Goal: Task Accomplishment & Management: Manage account settings

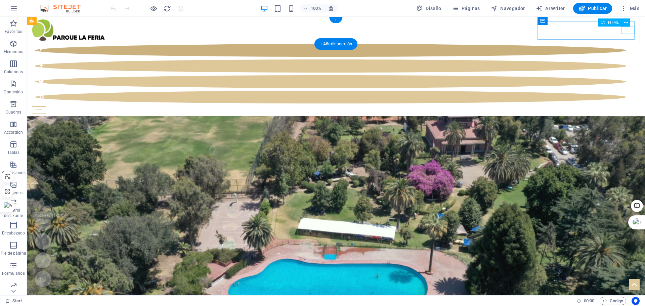
click at [624, 106] on div "Menu" at bounding box center [336, 109] width 608 height 7
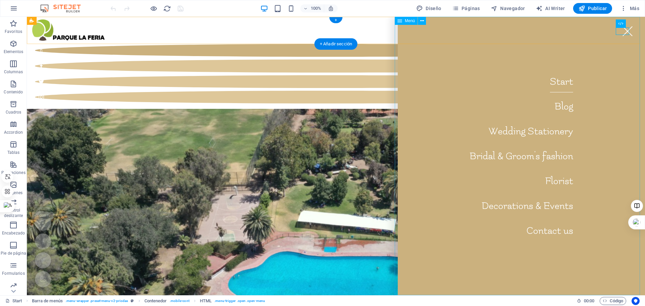
click at [559, 85] on nav "Start Blog Wedding Stationery Bridal & Groom's fashion Florist Decorations & Ev…" at bounding box center [521, 156] width 247 height 279
select select
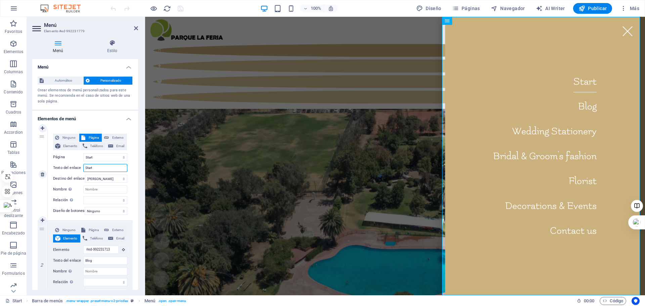
click at [96, 167] on input "Start" at bounding box center [105, 168] width 44 height 8
type input "S"
select select
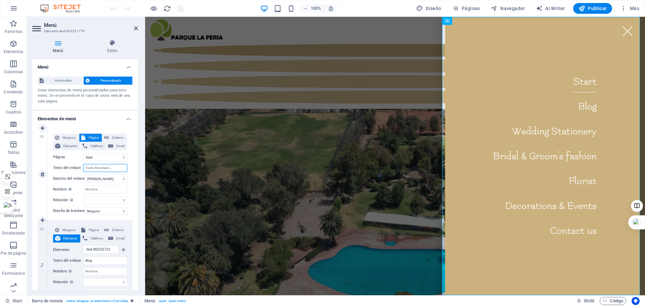
select select
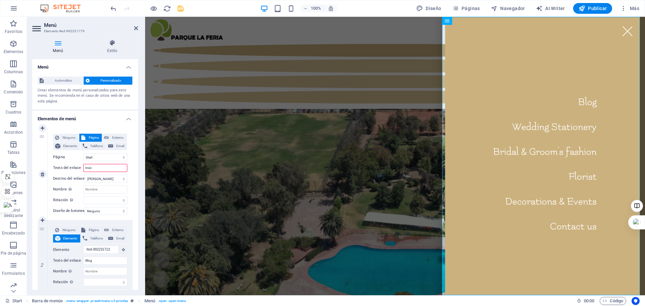
type input "Inicio"
select select
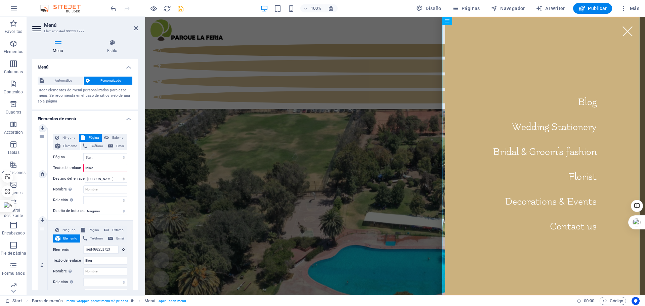
select select
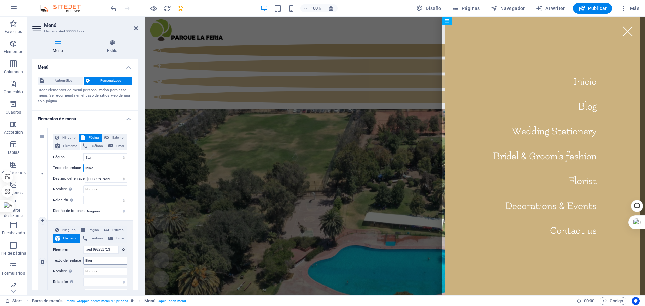
type input "Inicio"
click at [98, 260] on input "Blog" at bounding box center [105, 261] width 44 height 8
click at [99, 260] on input "Blog" at bounding box center [105, 261] width 44 height 8
type input "B"
select select
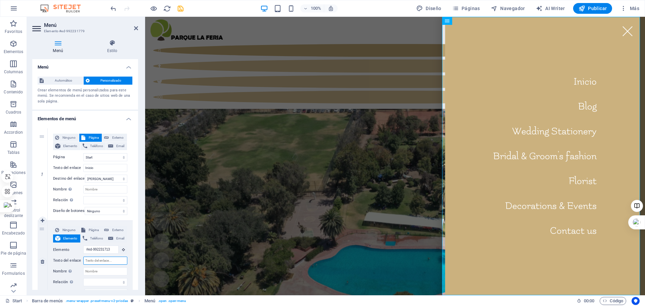
select select
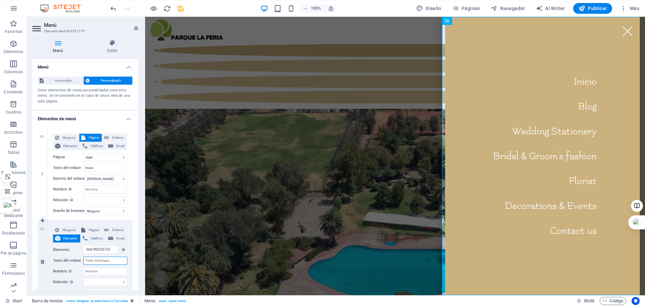
select select
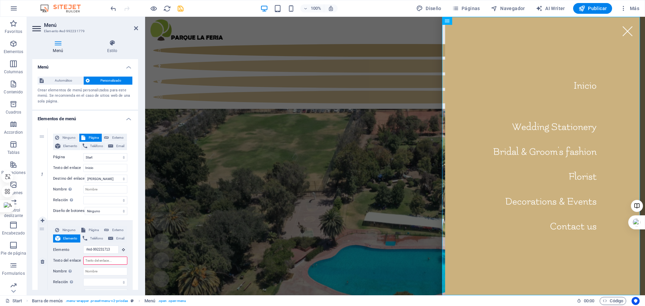
type input "a"
select select
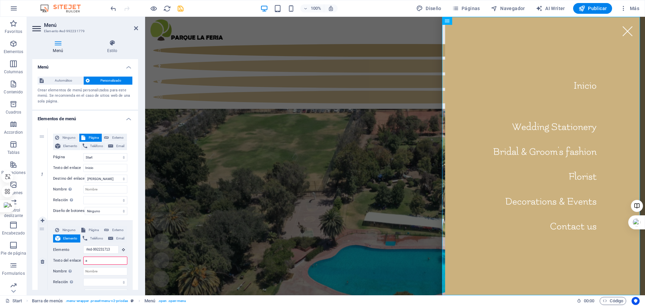
select select
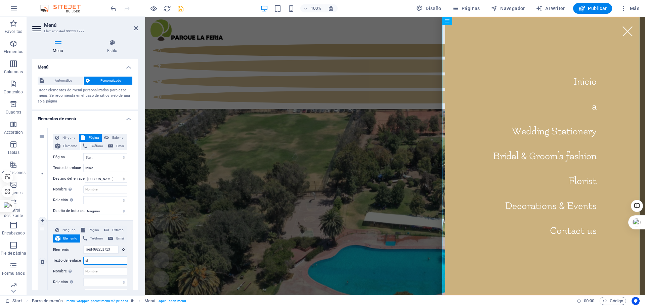
type input "a"
type input "c"
select select
type input "ca"
select select
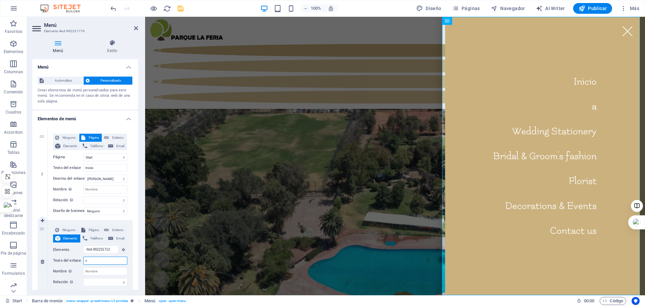
select select
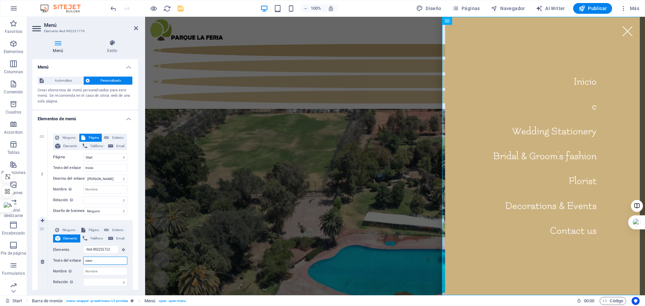
type input "casos"
select select
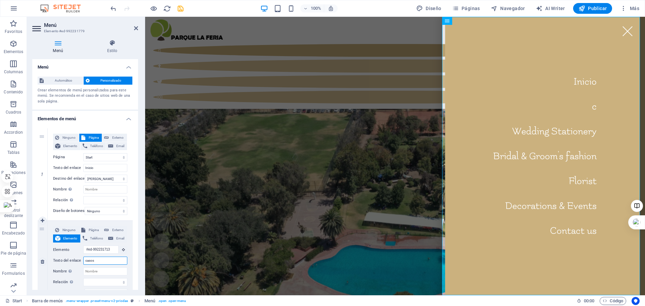
select select
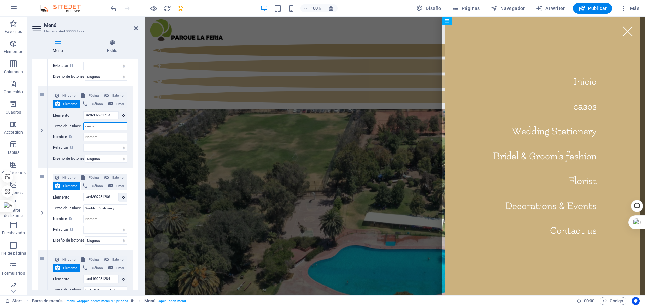
type input "casos"
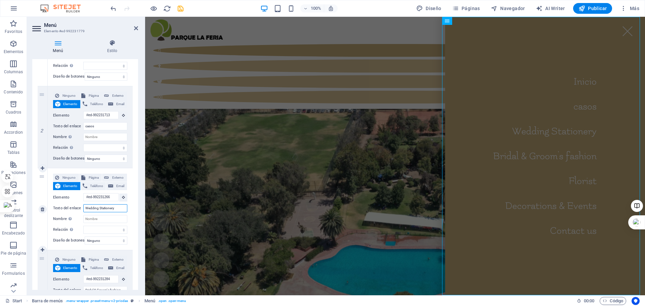
drag, startPoint x: 115, startPoint y: 209, endPoint x: 80, endPoint y: 208, distance: 35.6
click at [80, 208] on div "Texto del enlace Wedding Stationery" at bounding box center [90, 208] width 74 height 8
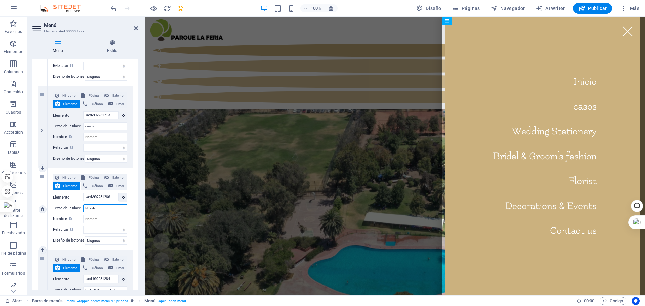
type input "Nuestro"
select select
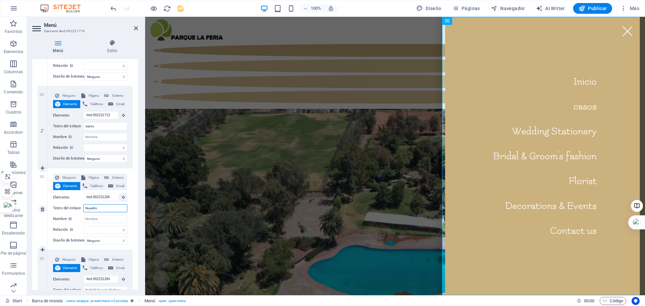
select select
type input "Nuestro"
select select
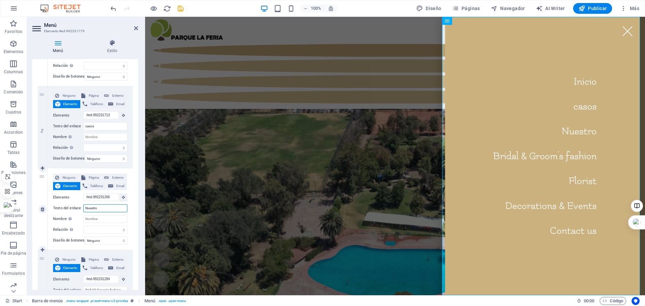
select select
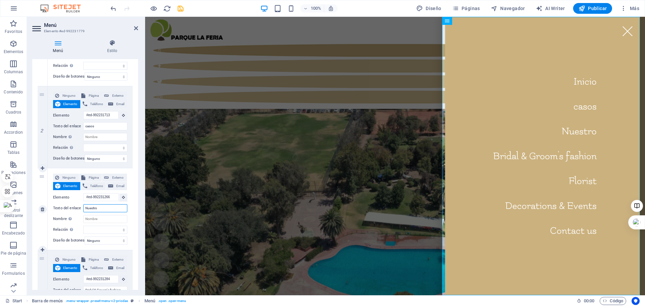
select select
type input "Nuestro PArq"
select select
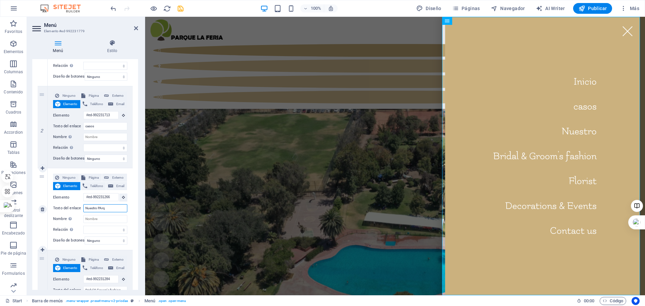
select select
type input "Nuestro PArque"
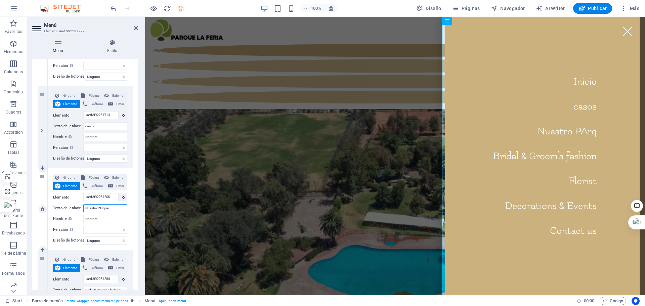
select select
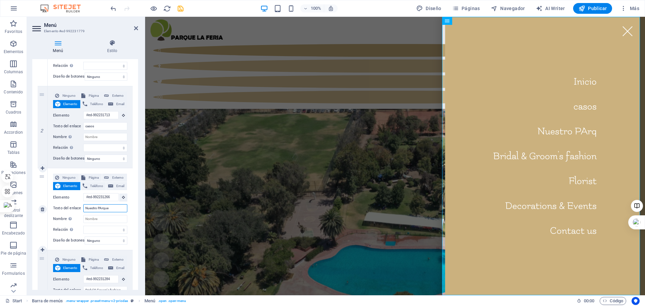
select select
type input "Nuestro P"
select select
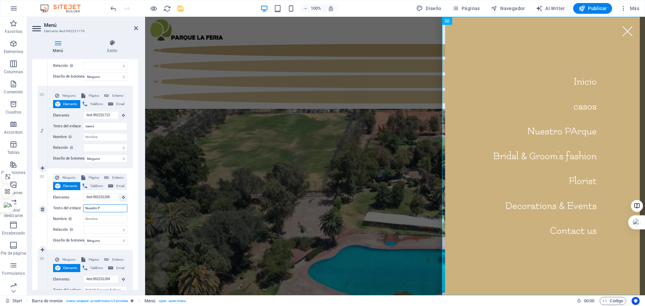
select select
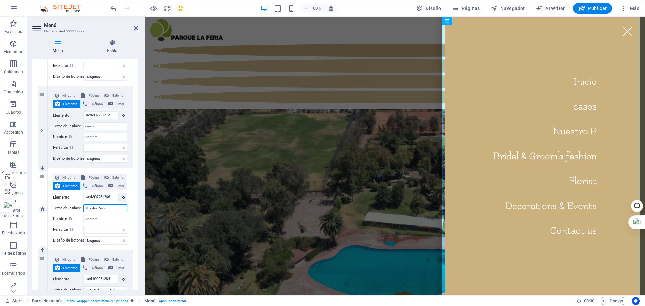
type input "Nuestro Parque"
select select
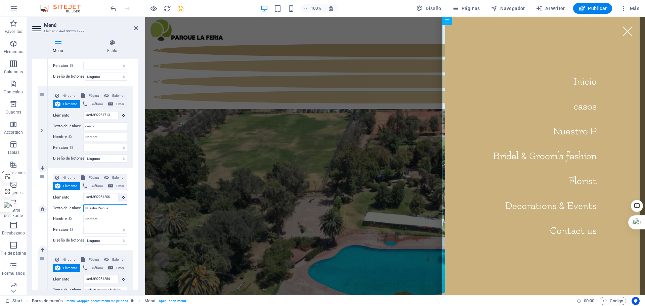
select select
type input "Nuestro Parque"
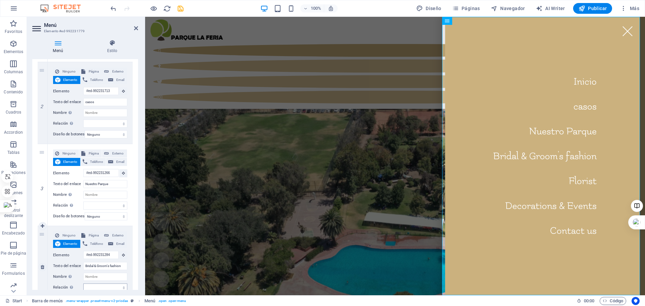
scroll to position [168, 0]
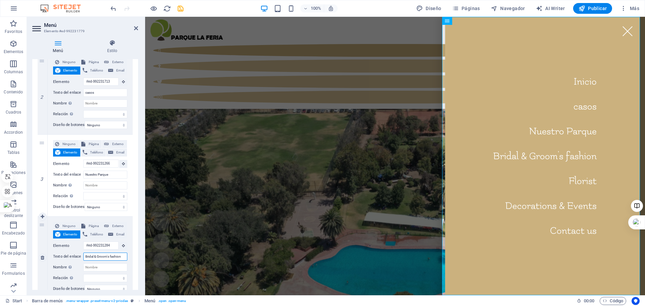
drag, startPoint x: 123, startPoint y: 256, endPoint x: 80, endPoint y: 257, distance: 43.0
click at [80, 257] on div "Texto del enlace Bridal & Groom's fashion" at bounding box center [90, 257] width 74 height 8
type input "c"
select select
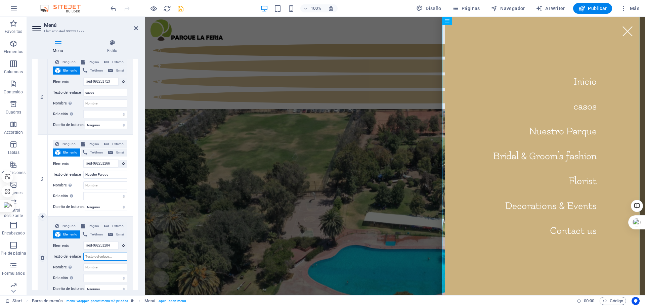
select select
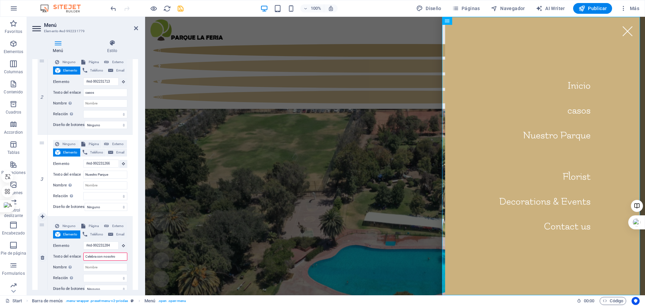
type input "Celebra con nosotros"
select select
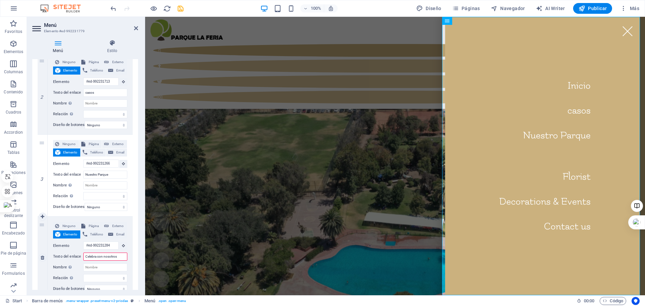
select select
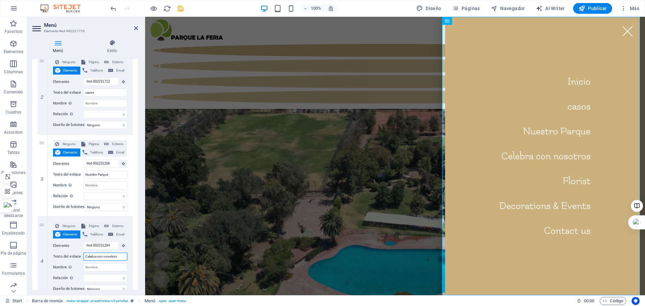
type input "Celebra con nosotros"
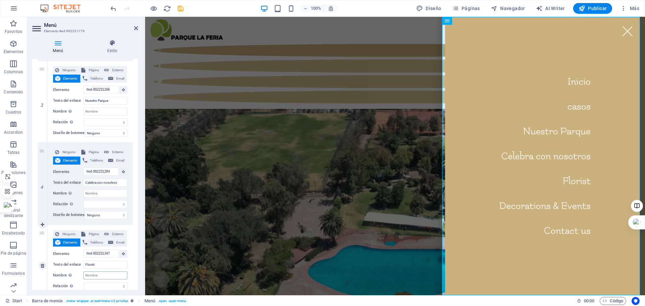
scroll to position [269, 0]
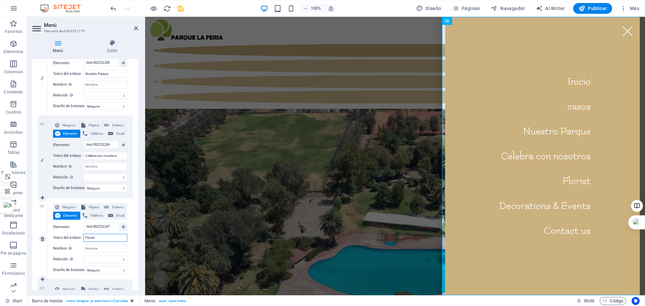
drag, startPoint x: 105, startPoint y: 238, endPoint x: 78, endPoint y: 239, distance: 27.2
click at [78, 239] on div "Texto del enlace Florist" at bounding box center [90, 238] width 74 height 8
type input "c"
type input "C"
select select
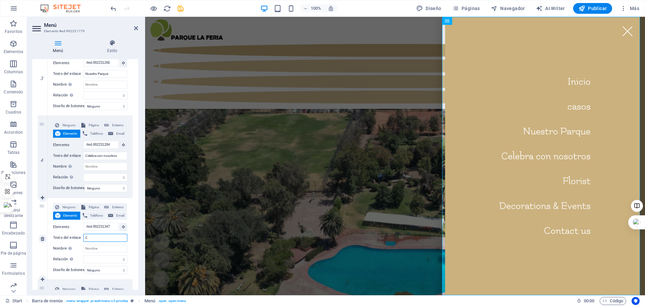
select select
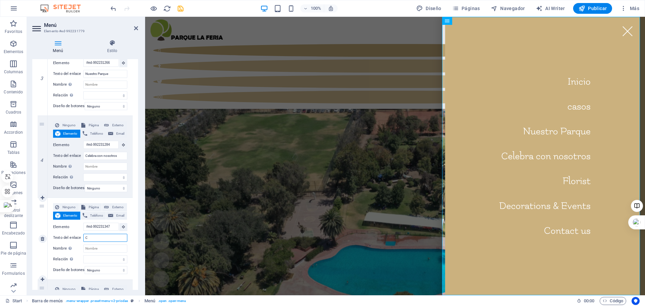
select select
type input "Ca"
select select
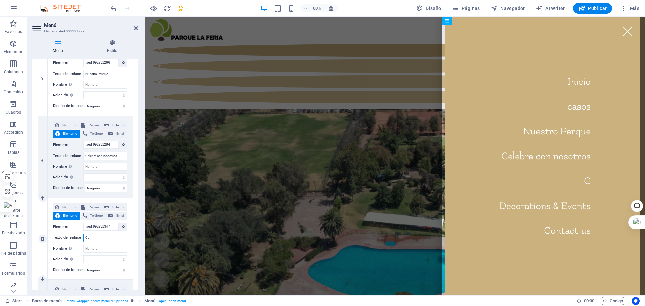
select select
type input "Calendario"
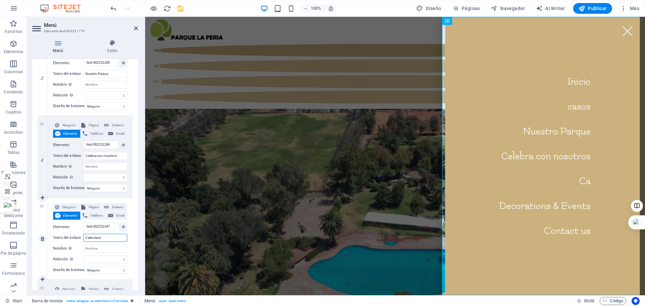
select select
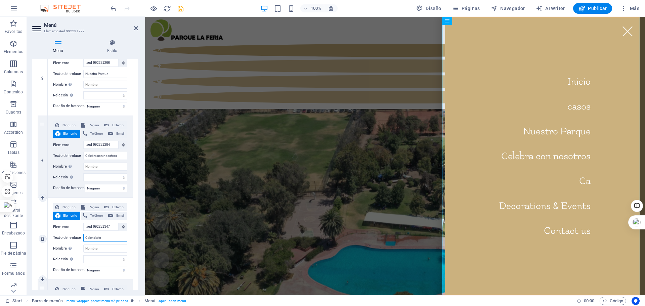
select select
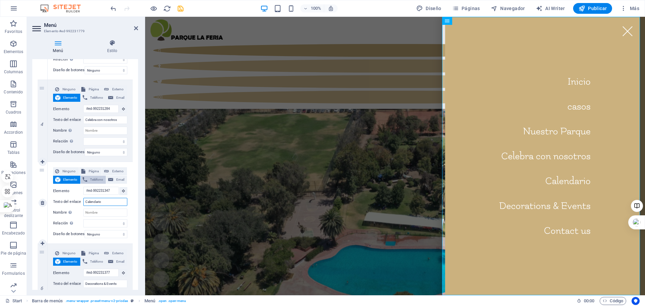
scroll to position [336, 0]
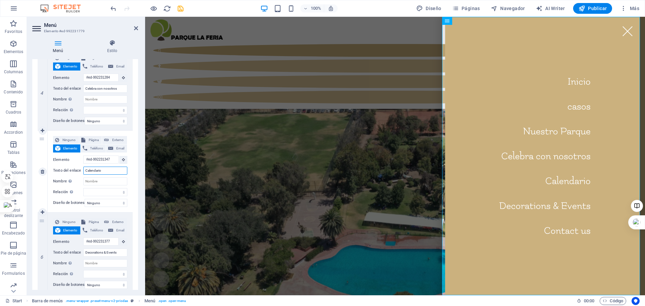
drag, startPoint x: 110, startPoint y: 170, endPoint x: 83, endPoint y: 168, distance: 26.3
click at [83, 168] on input "Calendario" at bounding box center [105, 171] width 44 height 8
type input "ima"
select select
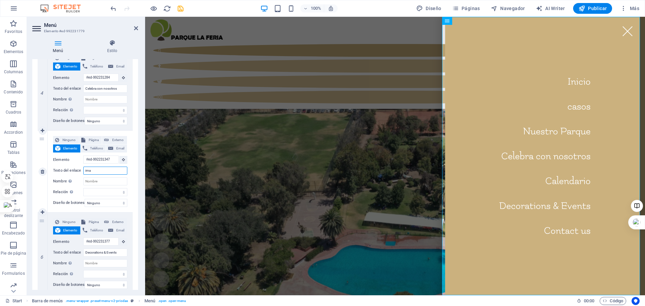
select select
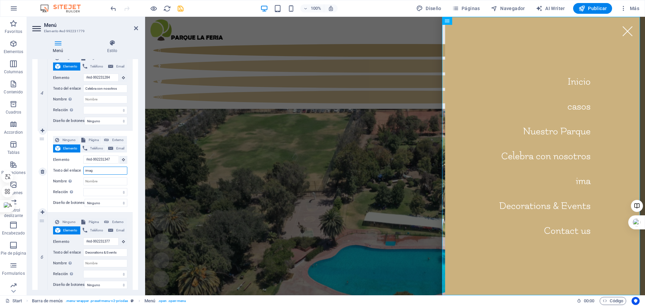
type input "image"
select select
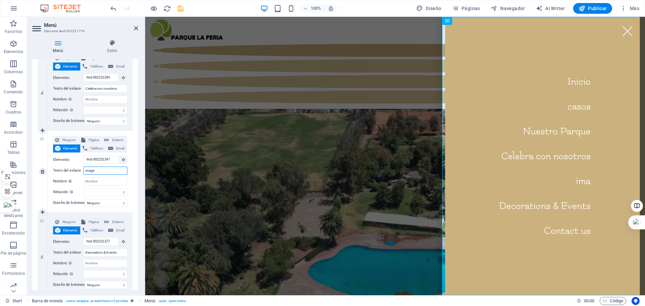
select select
type input "imagenes"
select select
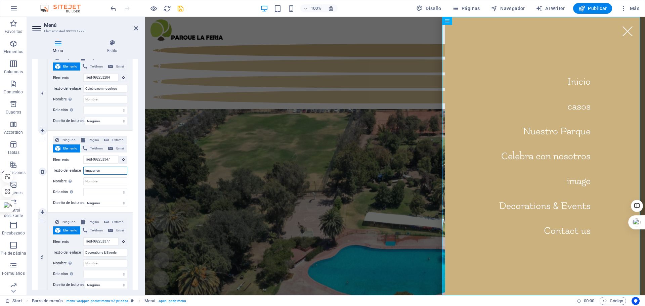
select select
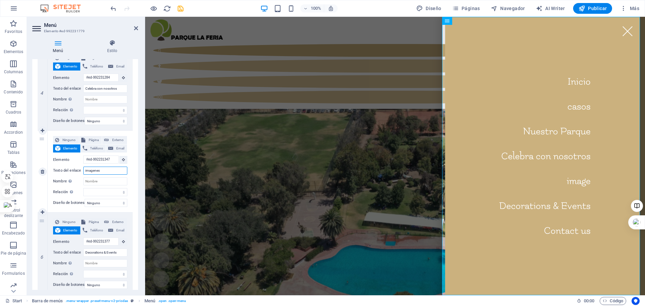
select select
click at [86, 171] on input "imagenes" at bounding box center [105, 171] width 44 height 8
type input "Imagenes"
select select
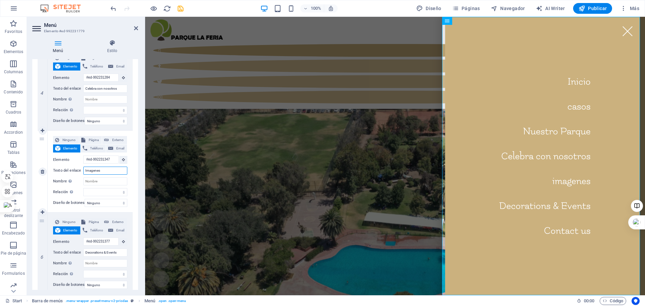
select select
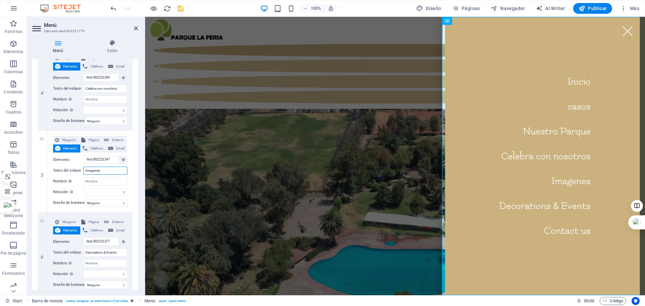
type input "Imagenes"
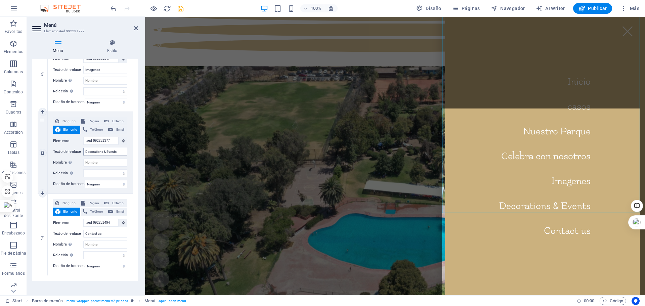
scroll to position [50, 0]
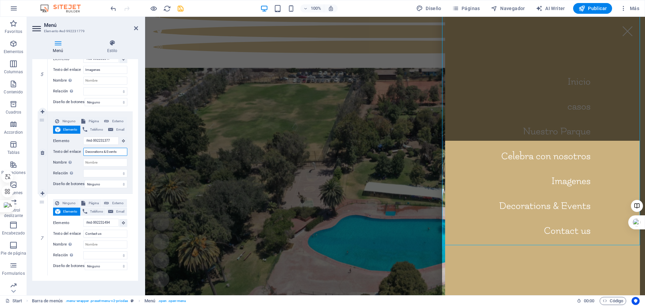
drag, startPoint x: 120, startPoint y: 151, endPoint x: 68, endPoint y: 155, distance: 51.9
click at [68, 155] on div "Texto del enlace Decorations & Events" at bounding box center [90, 152] width 74 height 8
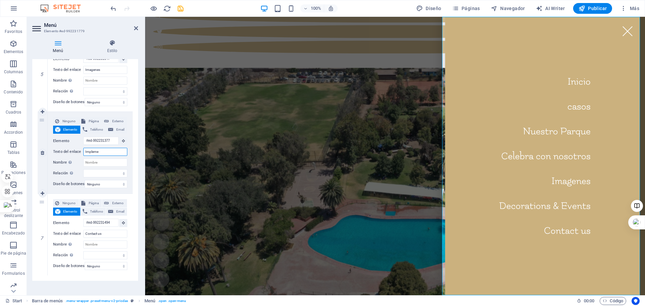
type input "Implemen"
select select
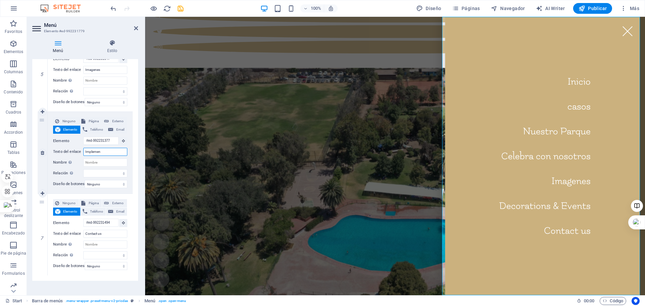
select select
type input "Implementacio"
select select
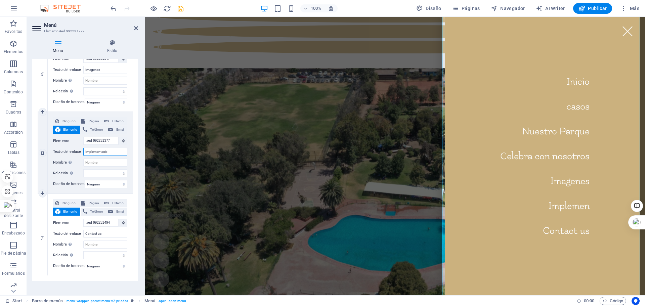
select select
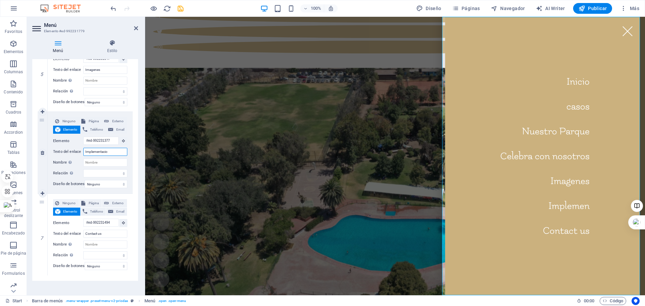
select select
type input "Implementacion"
select select
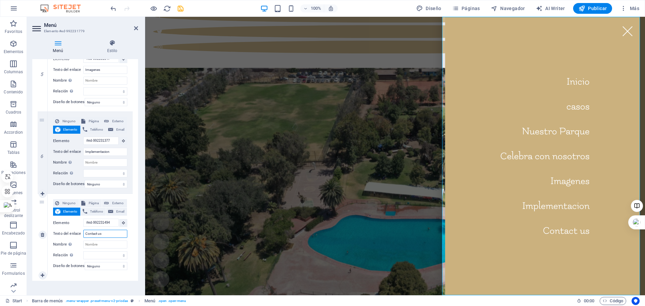
drag, startPoint x: 104, startPoint y: 233, endPoint x: 89, endPoint y: 232, distance: 15.5
click at [86, 233] on input "Contact us" at bounding box center [105, 234] width 44 height 8
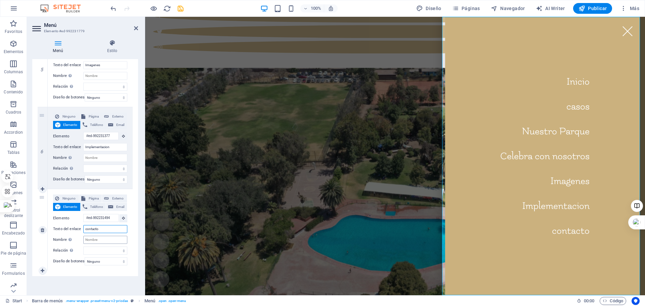
scroll to position [446, 0]
click at [593, 10] on span "Publicar" at bounding box center [593, 8] width 29 height 7
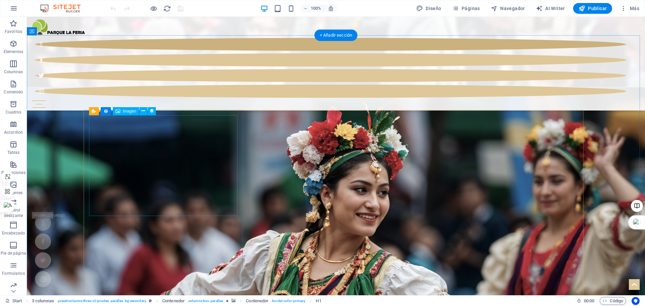
scroll to position [653, 0]
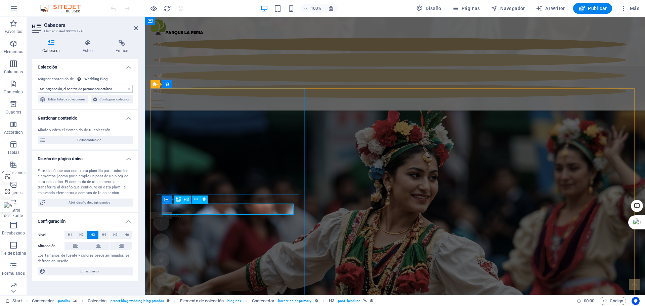
select select "name"
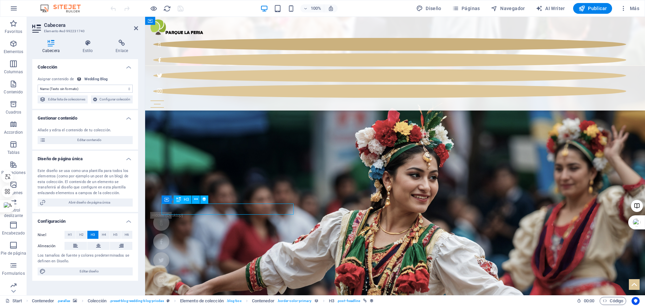
click at [120, 144] on span "Editar contenido" at bounding box center [89, 140] width 83 height 8
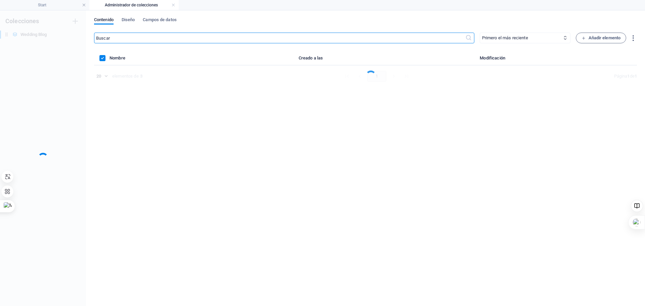
scroll to position [0, 0]
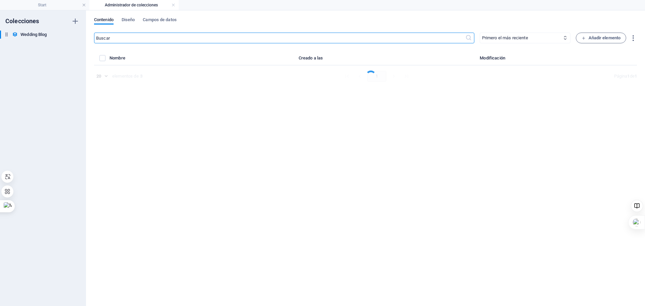
select select "Category 2"
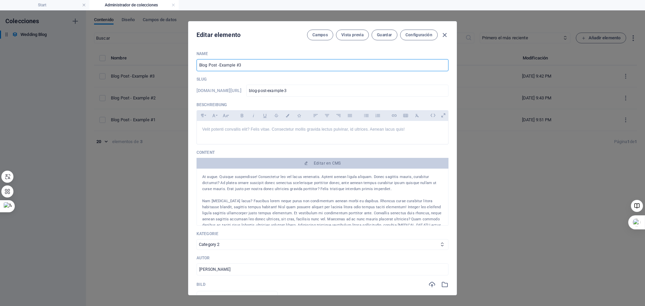
click at [257, 65] on input "Blog Post -Example #3" at bounding box center [323, 65] width 252 height 12
drag, startPoint x: 257, startPoint y: 65, endPoint x: 182, endPoint y: 68, distance: 75.0
click at [182, 68] on div "Editar elemento Campos Vista previa Guardar Configuración Name Blog Post -Examp…" at bounding box center [322, 158] width 645 height 296
click at [166, 154] on div "Editar elemento Campos Vista previa Guardar Configuración Name Evento Funcionar…" at bounding box center [322, 158] width 645 height 296
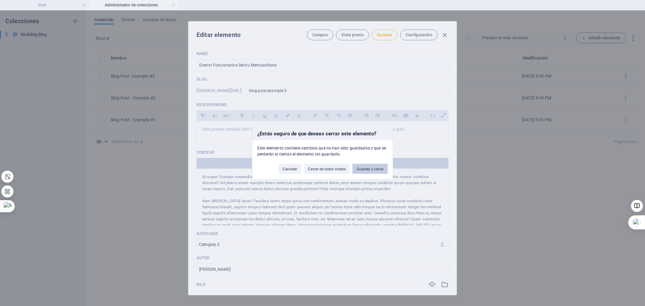
click at [365, 170] on button "Guardar y cerrar" at bounding box center [369, 169] width 35 height 10
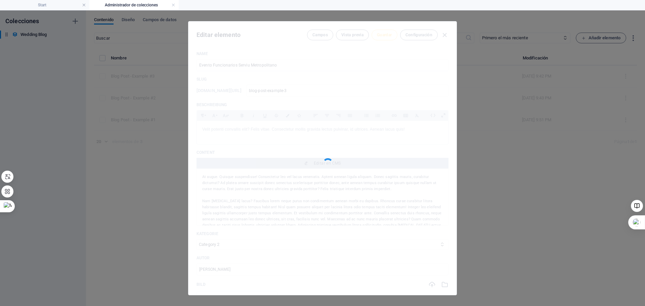
type input "Blog Post -Example #3"
type input "2025-10-01"
type input "blog-post-example-3"
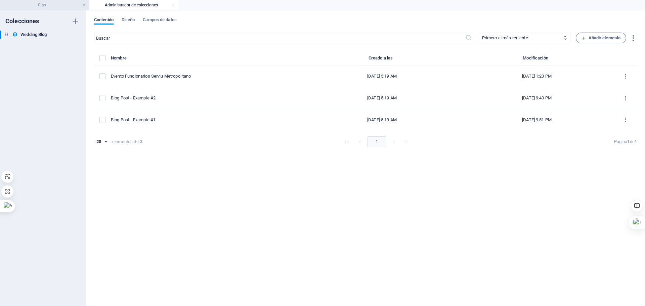
click at [47, 6] on h4 "Start" at bounding box center [44, 4] width 89 height 7
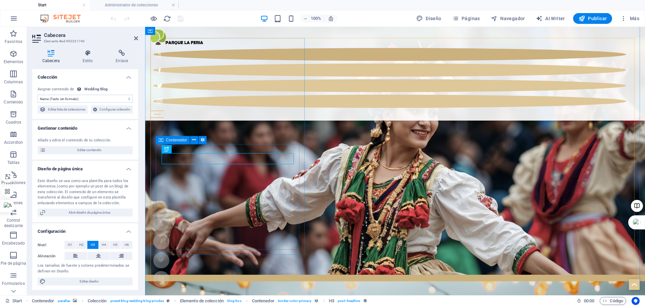
scroll to position [720, 0]
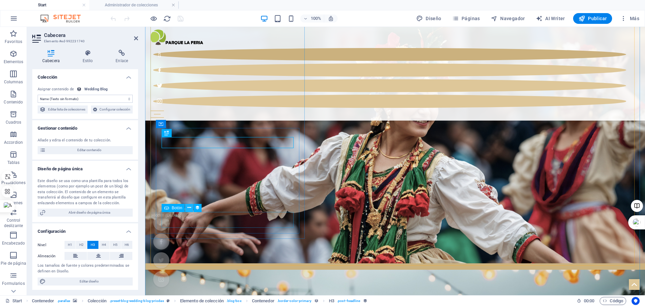
click at [191, 207] on button at bounding box center [189, 208] width 8 height 8
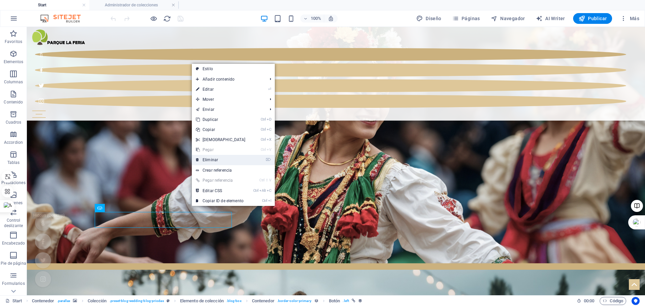
click at [213, 161] on link "⌦ Eliminar" at bounding box center [221, 160] width 58 height 10
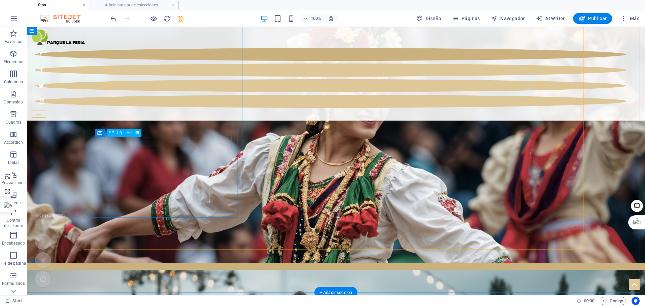
select select "name"
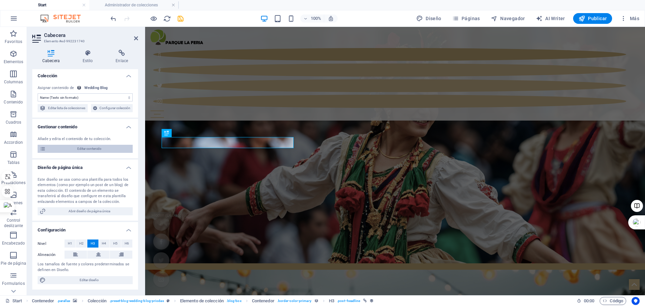
click at [93, 148] on span "Editar contenido" at bounding box center [89, 149] width 83 height 8
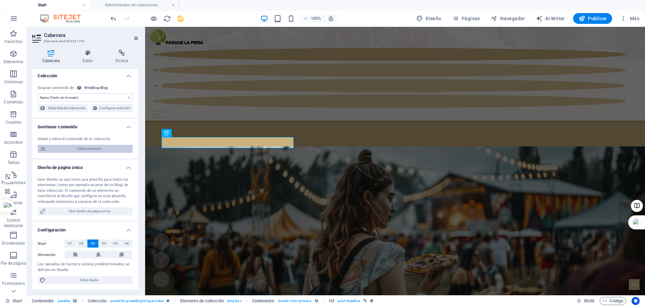
scroll to position [0, 0]
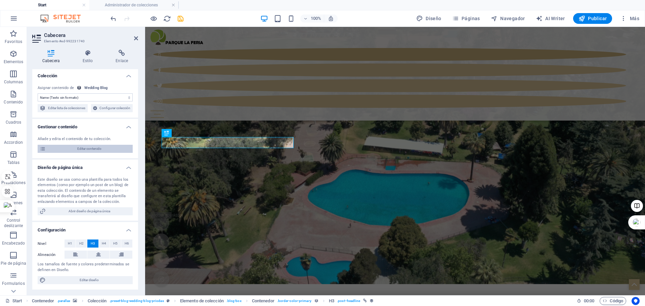
select select "Category 2"
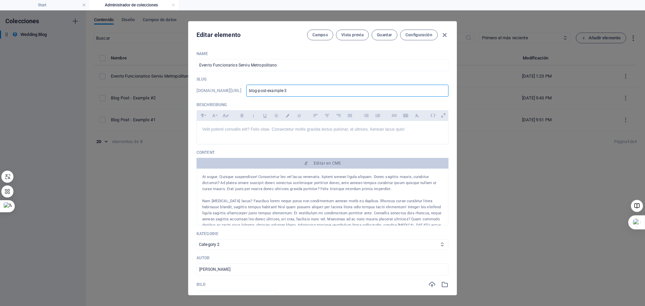
drag, startPoint x: 322, startPoint y: 90, endPoint x: 271, endPoint y: 92, distance: 50.5
click at [271, 92] on input "blog-post-example-3" at bounding box center [347, 91] width 202 height 12
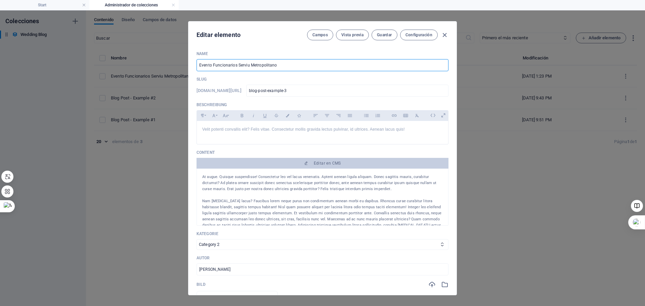
drag, startPoint x: 282, startPoint y: 66, endPoint x: 183, endPoint y: 60, distance: 98.3
click at [183, 60] on div "Editar elemento Campos Vista previa Guardar Configuración Name Evento Funcionar…" at bounding box center [322, 158] width 645 height 296
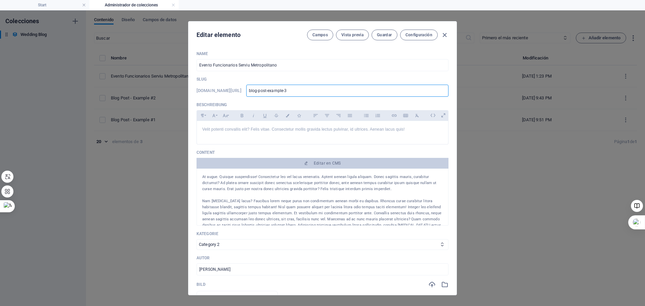
drag, startPoint x: 321, startPoint y: 90, endPoint x: 252, endPoint y: 91, distance: 68.9
click at [252, 91] on div "www.example.com/example-page/ blog-post-example-3 ​" at bounding box center [323, 91] width 252 height 12
paste input "Evento Funcionarios Serviu Metropolitano"
type input "Evento Funcionarios Serviu Metropolitano"
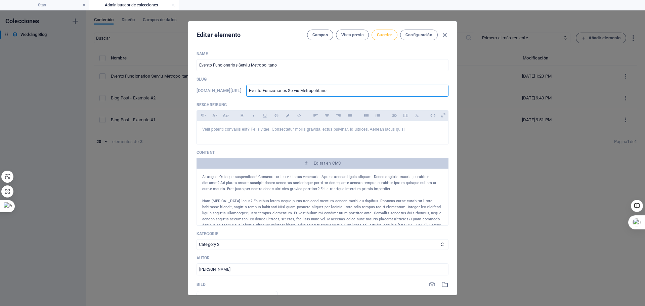
type input "evento-funcionarios-serviu-metropolitano"
click at [387, 35] on span "Guardar" at bounding box center [384, 34] width 15 height 5
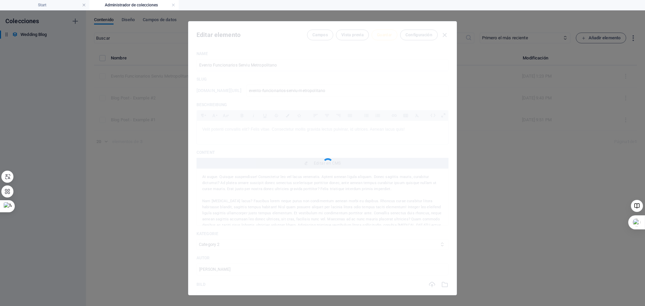
type input "evento-funcionarios-serviu-metropolitano"
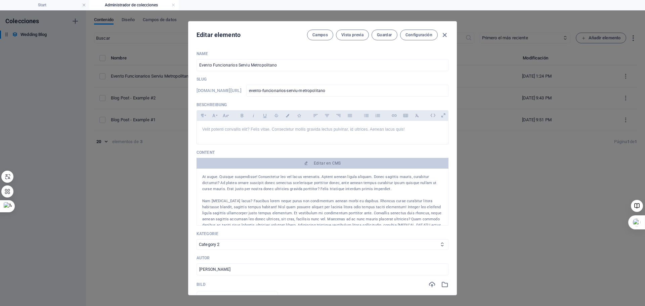
click at [93, 78] on div "Editar elemento Campos Vista previa Guardar Configuración Name Evento Funcionar…" at bounding box center [322, 158] width 645 height 296
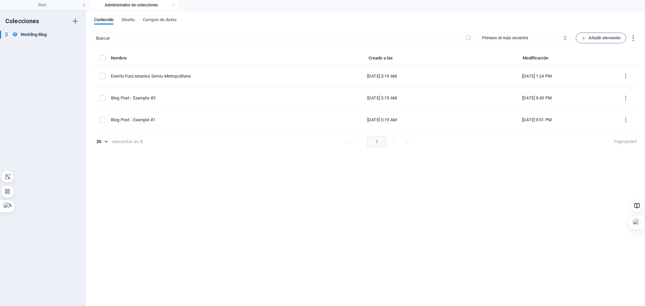
type input "2025-10-01"
type input "evento-funcionarios-serviu-metropolitano"
click at [51, 2] on h4 "Start" at bounding box center [44, 4] width 89 height 7
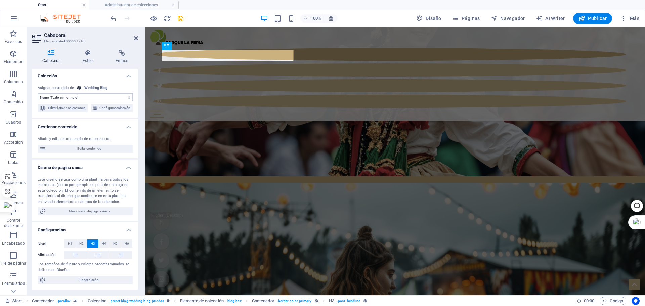
scroll to position [821, 0]
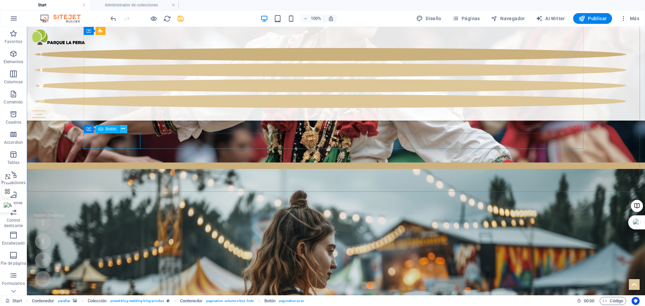
click at [121, 129] on icon at bounding box center [123, 128] width 4 height 7
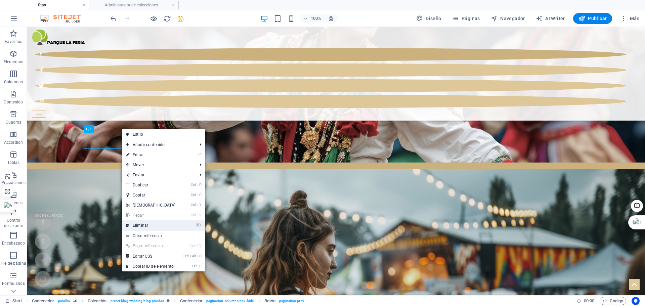
click at [139, 222] on link "⌦ Eliminar" at bounding box center [151, 225] width 58 height 10
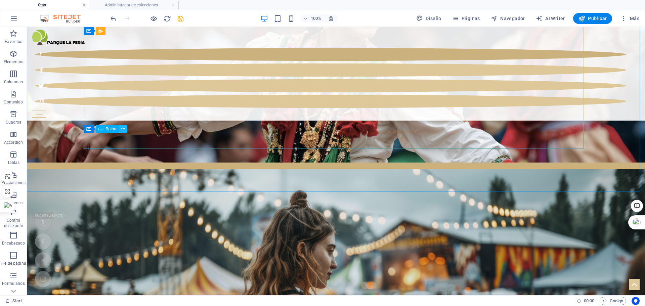
click at [122, 129] on icon at bounding box center [123, 128] width 4 height 7
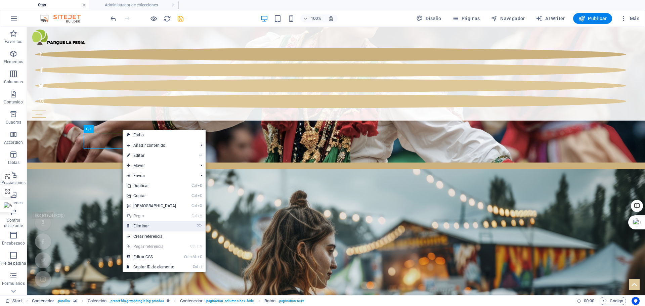
click at [138, 226] on link "⌦ Eliminar" at bounding box center [152, 226] width 58 height 10
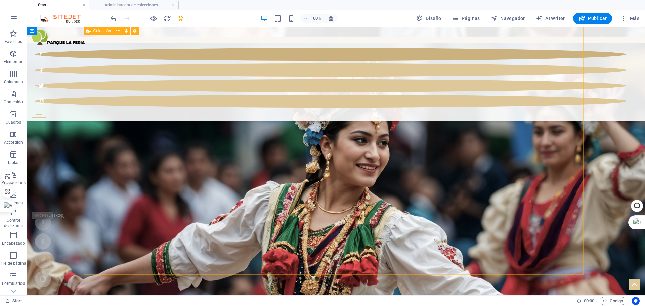
scroll to position [653, 0]
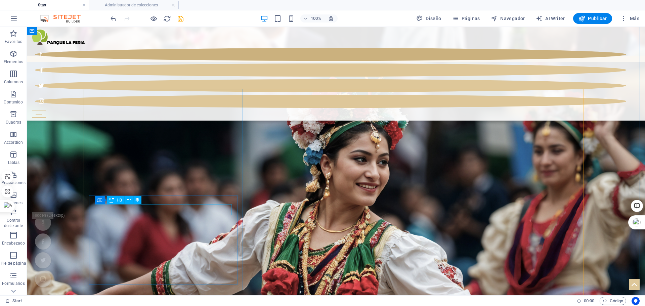
select select "name"
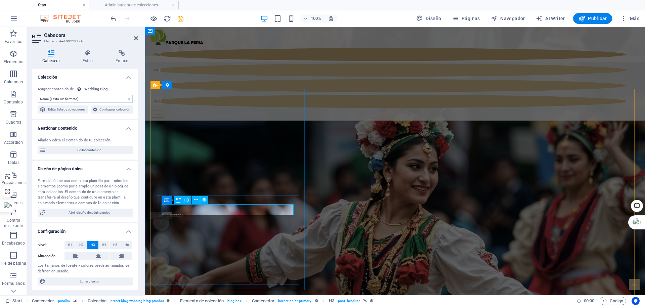
click at [99, 97] on select "Sin asignación, el contenido permanece estático Creado a las (Fecha) Actualizad…" at bounding box center [85, 99] width 95 height 8
click at [108, 98] on select "Sin asignación, el contenido permanece estático Creado a las (Fecha) Actualizad…" at bounding box center [85, 99] width 95 height 8
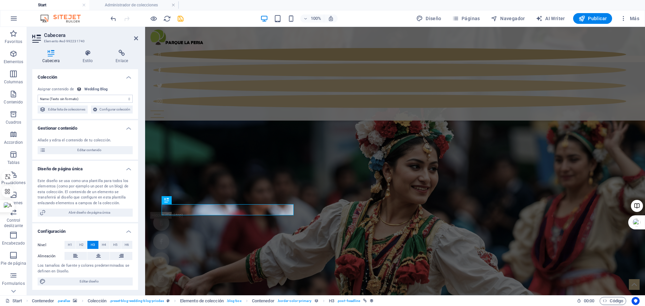
click at [108, 98] on select "Sin asignación, el contenido permanece estático Creado a las (Fecha) Actualizad…" at bounding box center [85, 99] width 95 height 8
click at [106, 154] on span "Editar contenido" at bounding box center [89, 150] width 83 height 8
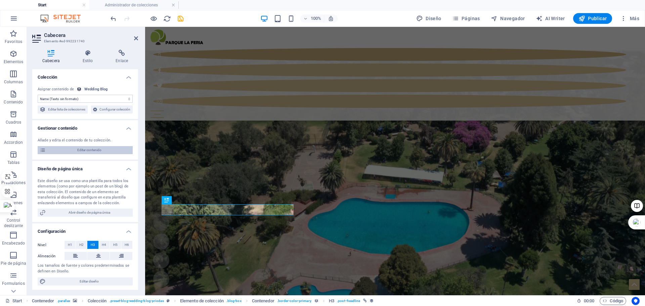
select select "Category 2"
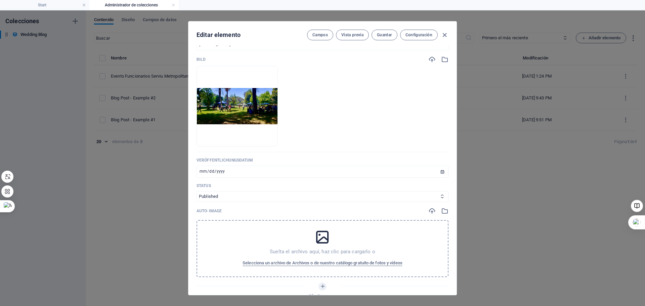
scroll to position [235, 0]
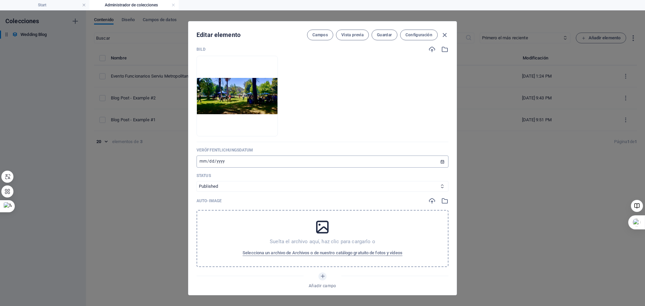
click at [226, 160] on input "2021-04-18" at bounding box center [323, 162] width 252 height 12
click at [221, 161] on input "2021-04-18" at bounding box center [323, 162] width 252 height 12
drag, startPoint x: 221, startPoint y: 161, endPoint x: 200, endPoint y: 163, distance: 21.2
click at [200, 163] on input "2021-04-18" at bounding box center [323, 162] width 252 height 12
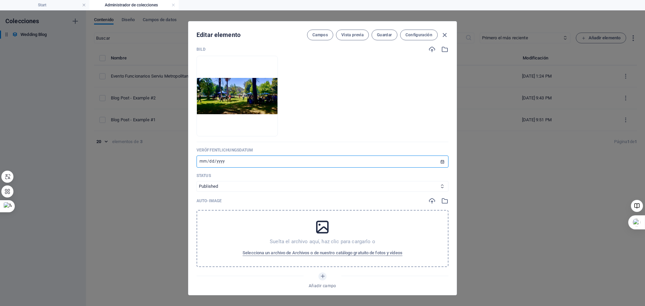
click at [227, 162] on input "2021-04-18" at bounding box center [323, 162] width 252 height 12
click at [205, 162] on input "date" at bounding box center [323, 162] width 252 height 12
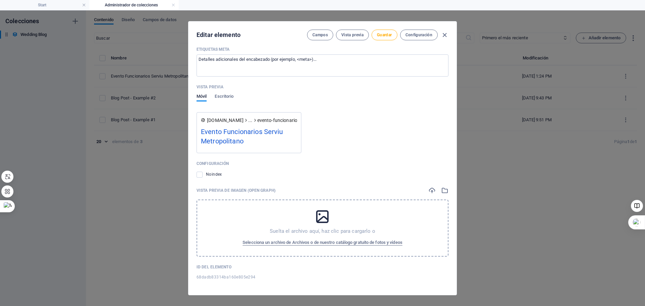
scroll to position [628, 0]
click at [247, 119] on icon at bounding box center [246, 119] width 5 height 5
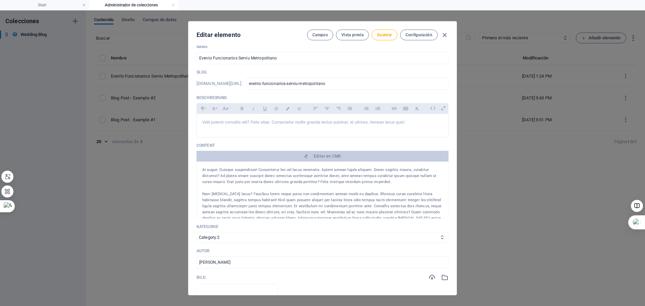
scroll to position [0, 0]
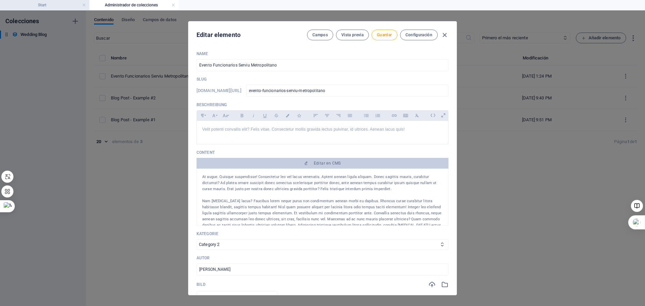
click at [54, 6] on h4 "Start" at bounding box center [44, 4] width 89 height 7
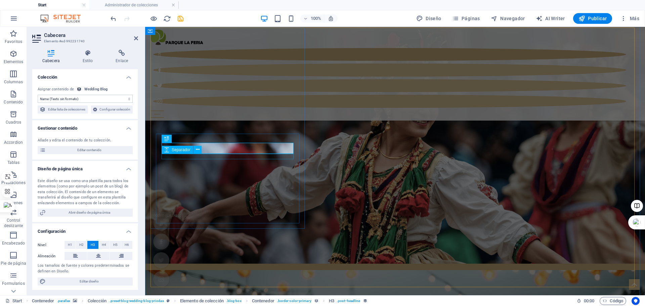
scroll to position [720, 0]
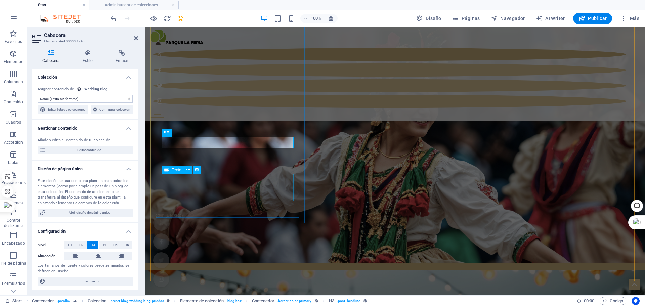
select select "description"
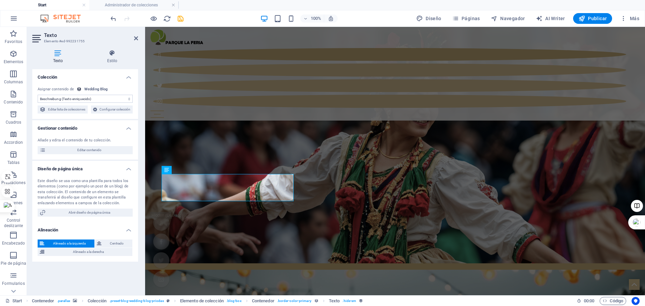
click at [98, 66] on div "Texto Estilo Colección Sin asignación, el contenido permanece estático Creado a…" at bounding box center [85, 170] width 106 height 240
click at [389, 23] on div "100% Diseño Páginas Navegador AI Writer Publicar Más" at bounding box center [375, 18] width 533 height 11
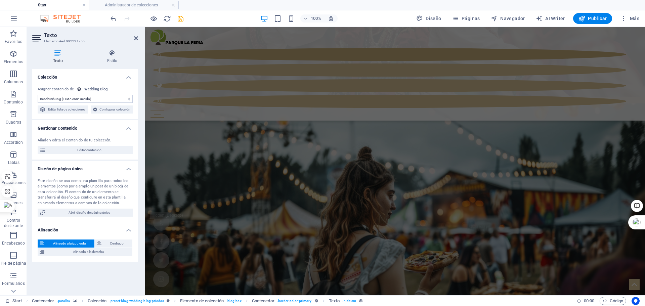
scroll to position [922, 0]
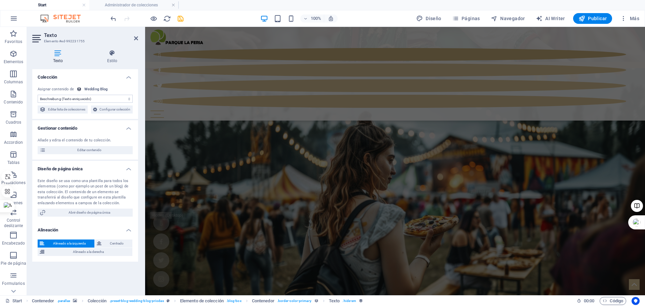
select select "vh"
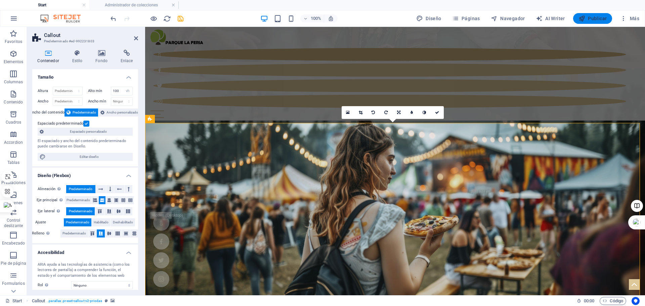
click at [597, 20] on span "Publicar" at bounding box center [593, 18] width 29 height 7
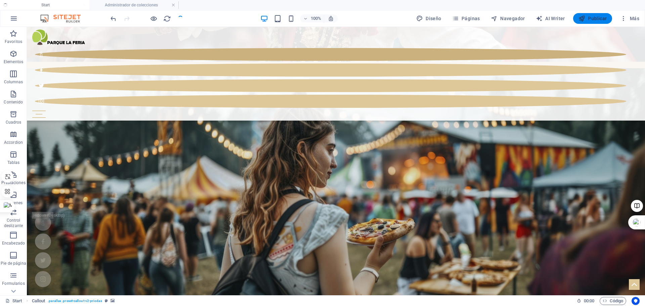
checkbox input "false"
